Goal: Information Seeking & Learning: Learn about a topic

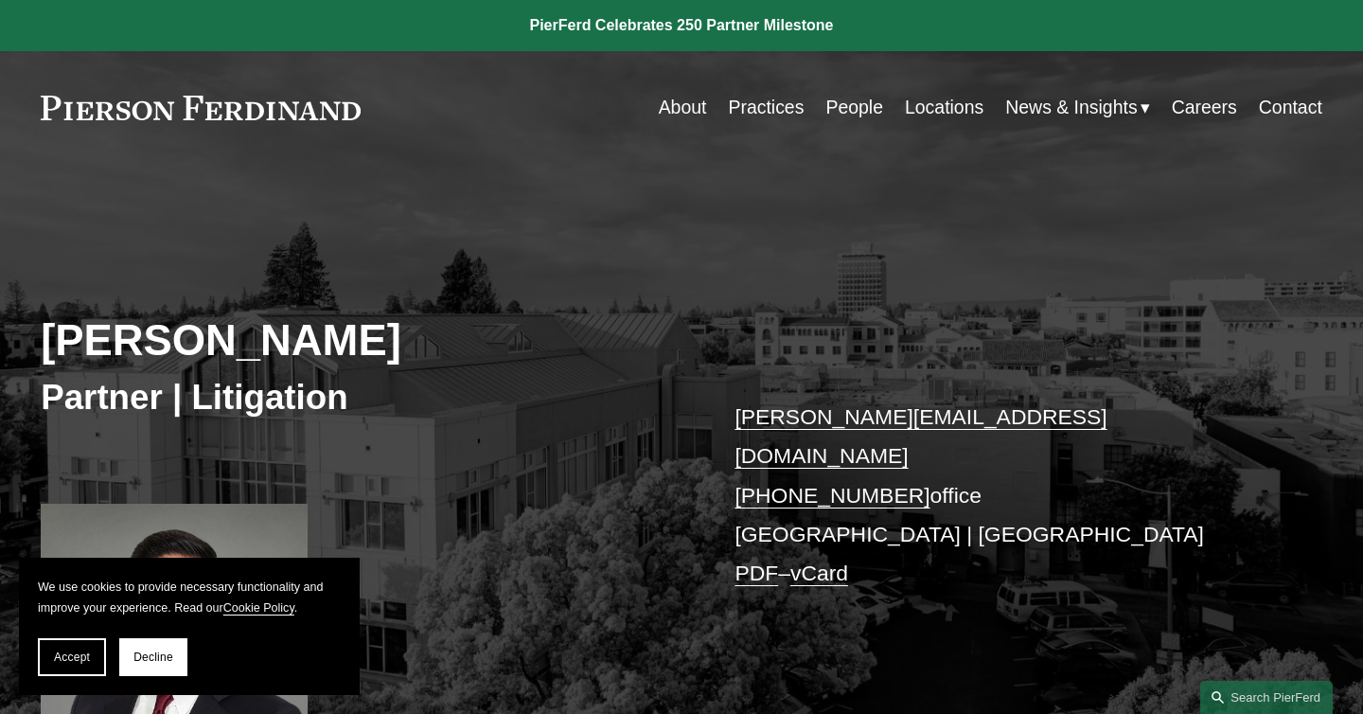
click at [1198, 109] on link "Careers" at bounding box center [1204, 107] width 65 height 37
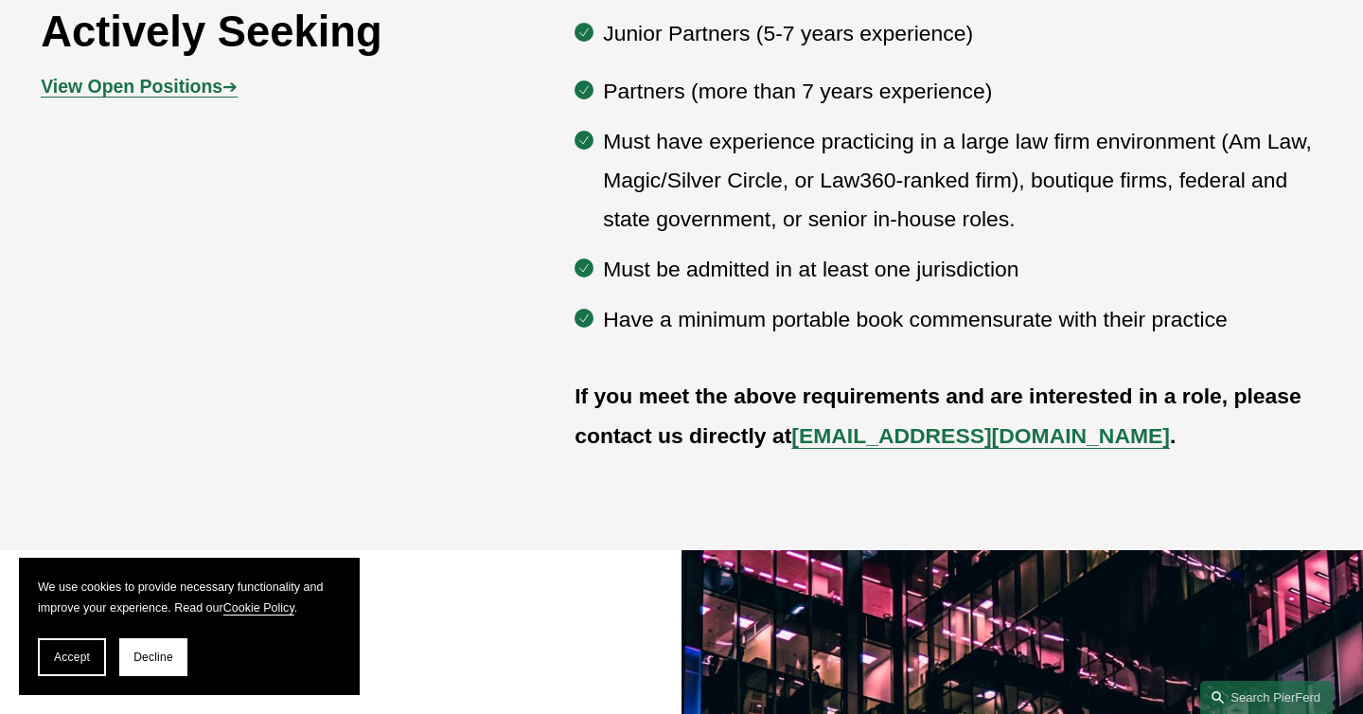
scroll to position [972, 0]
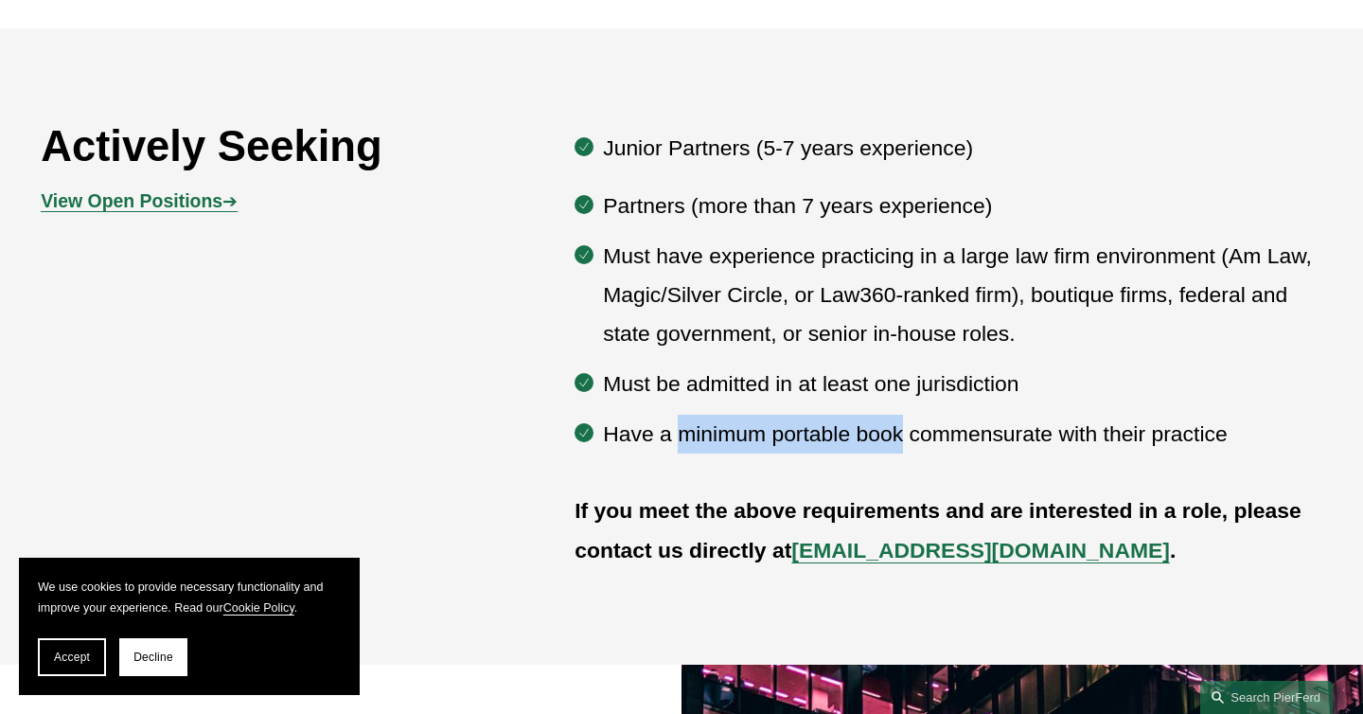
drag, startPoint x: 680, startPoint y: 432, endPoint x: 903, endPoint y: 442, distance: 223.6
click at [903, 442] on p "Have a minimum portable book commensurate with their practice" at bounding box center [962, 434] width 719 height 39
copy p "minimum portable book"
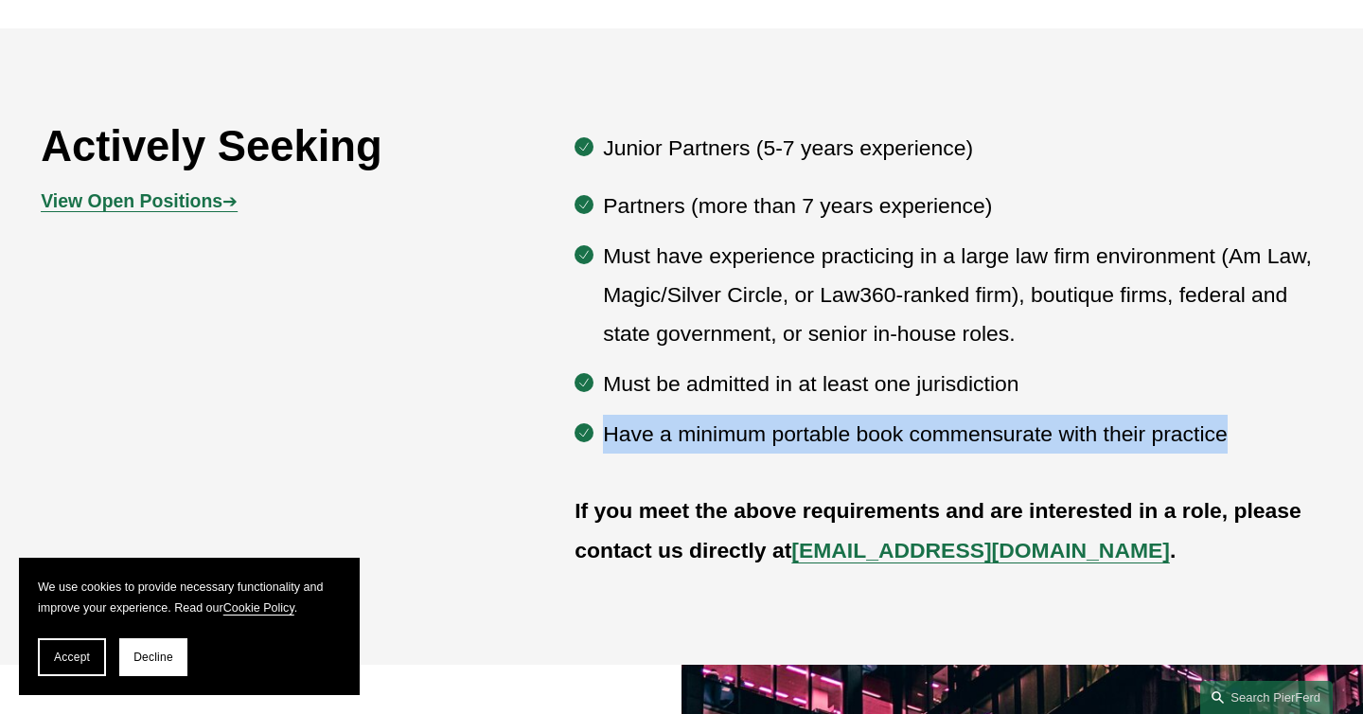
drag, startPoint x: 605, startPoint y: 439, endPoint x: 1230, endPoint y: 442, distance: 624.7
click at [1234, 446] on p "Have a minimum portable book commensurate with their practice" at bounding box center [962, 434] width 719 height 39
copy p "Have a minimum portable book commensurate with their practice"
click at [1199, 311] on p "Must have experience practicing in a large law firm environment (Am Law, Magic/…" at bounding box center [962, 295] width 719 height 117
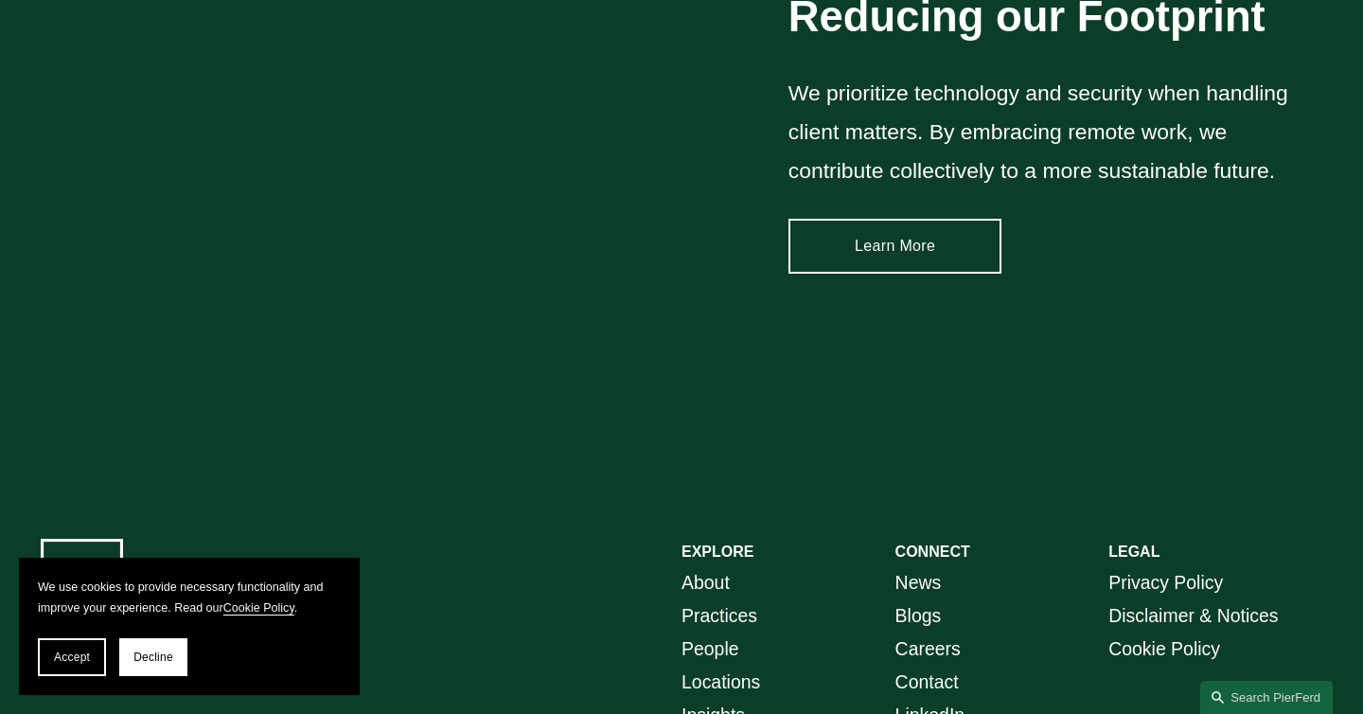
scroll to position [2755, 0]
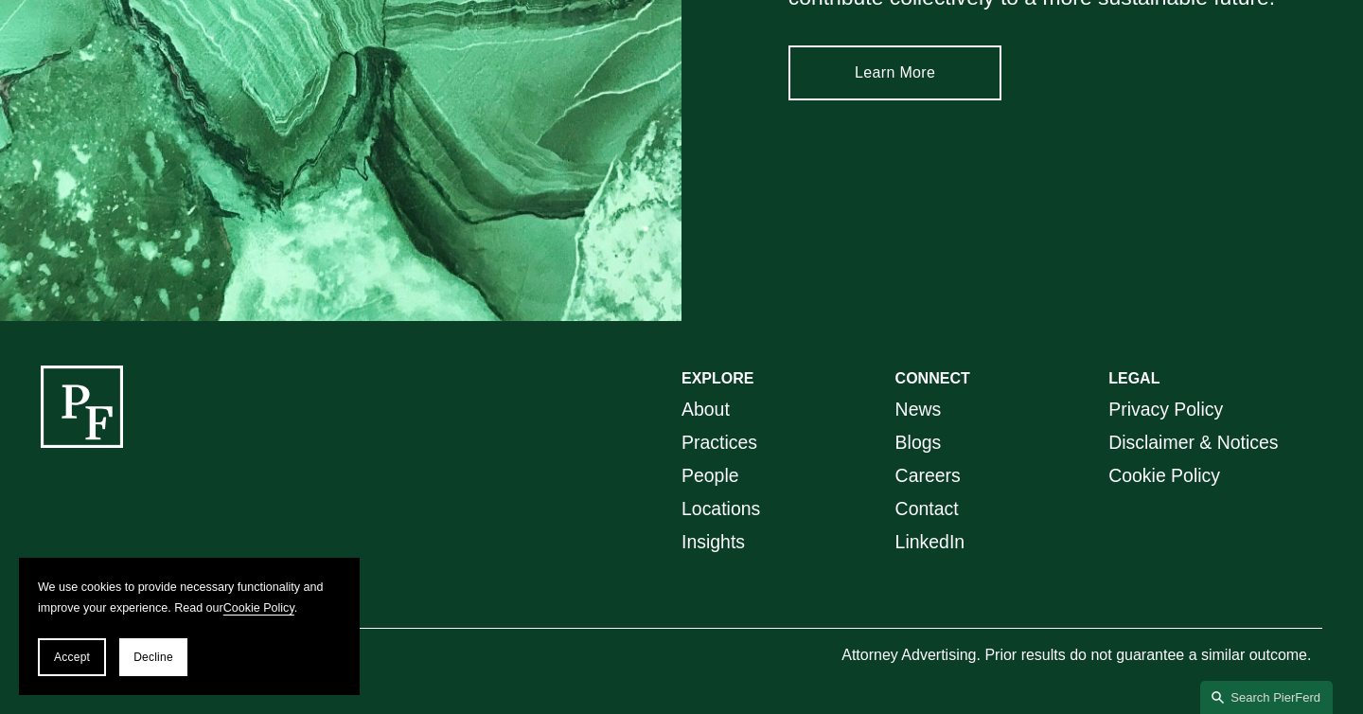
click at [715, 478] on link "People" at bounding box center [711, 475] width 58 height 33
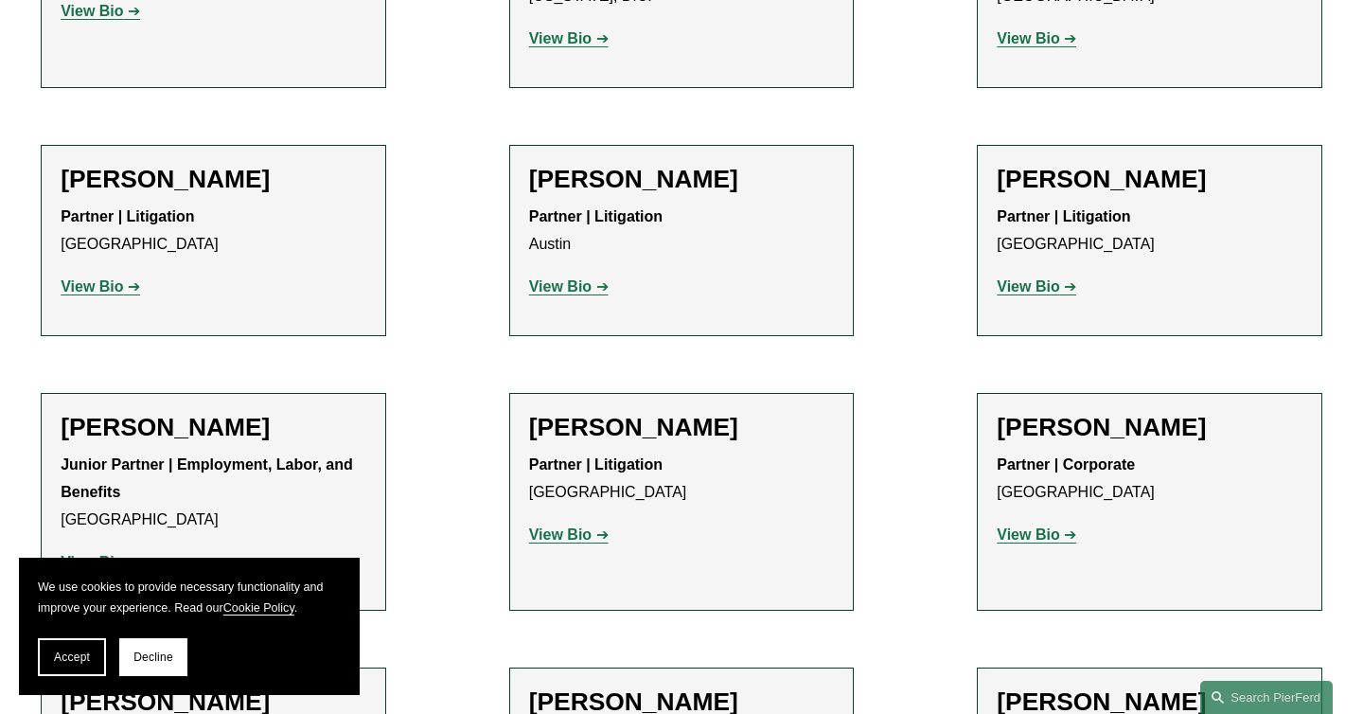
scroll to position [4759, 0]
